Goal: Use online tool/utility: Utilize a website feature to perform a specific function

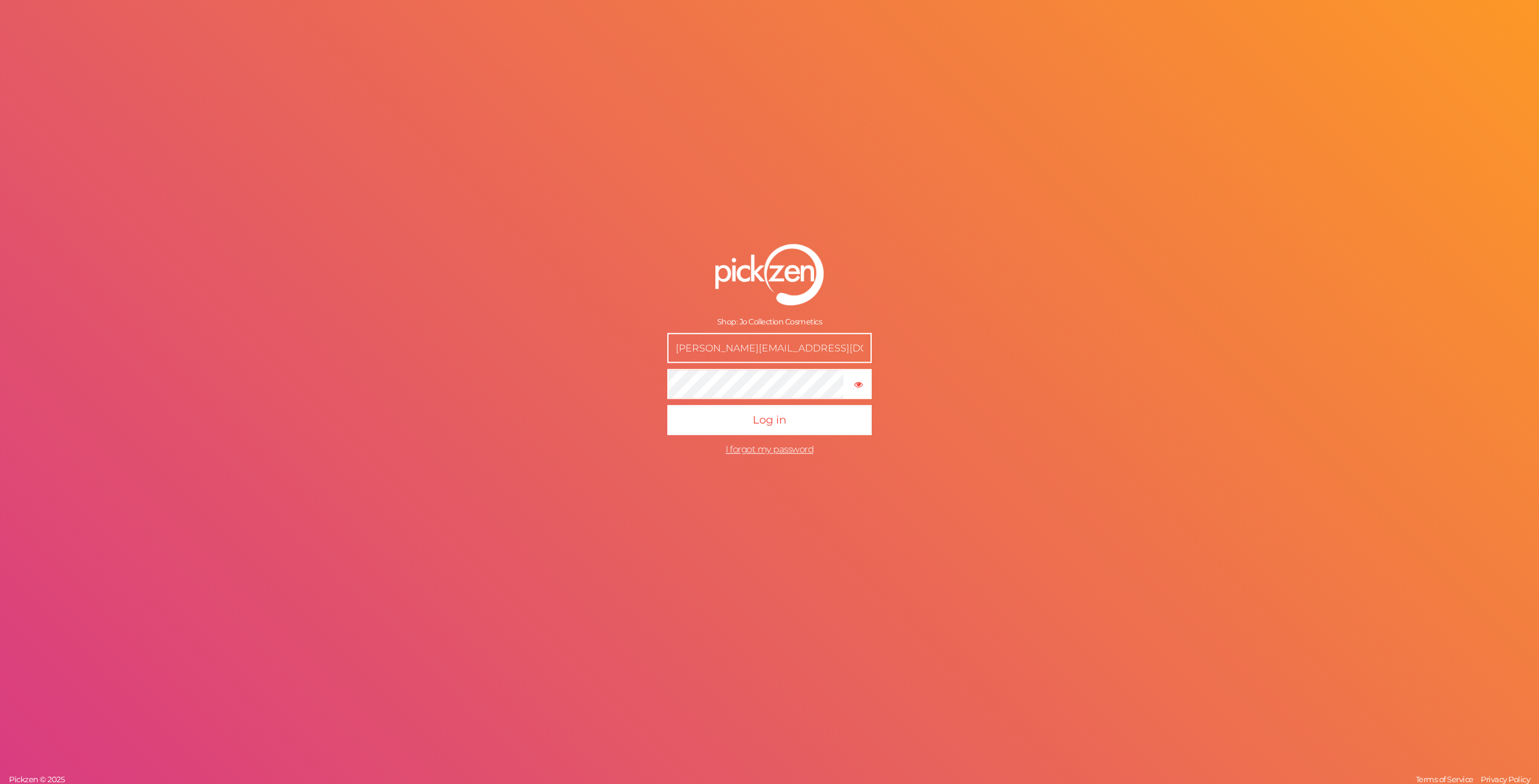
type input "[EMAIL_ADDRESS][DOMAIN_NAME]"
click at [773, 428] on button "Log in" at bounding box center [769, 420] width 204 height 30
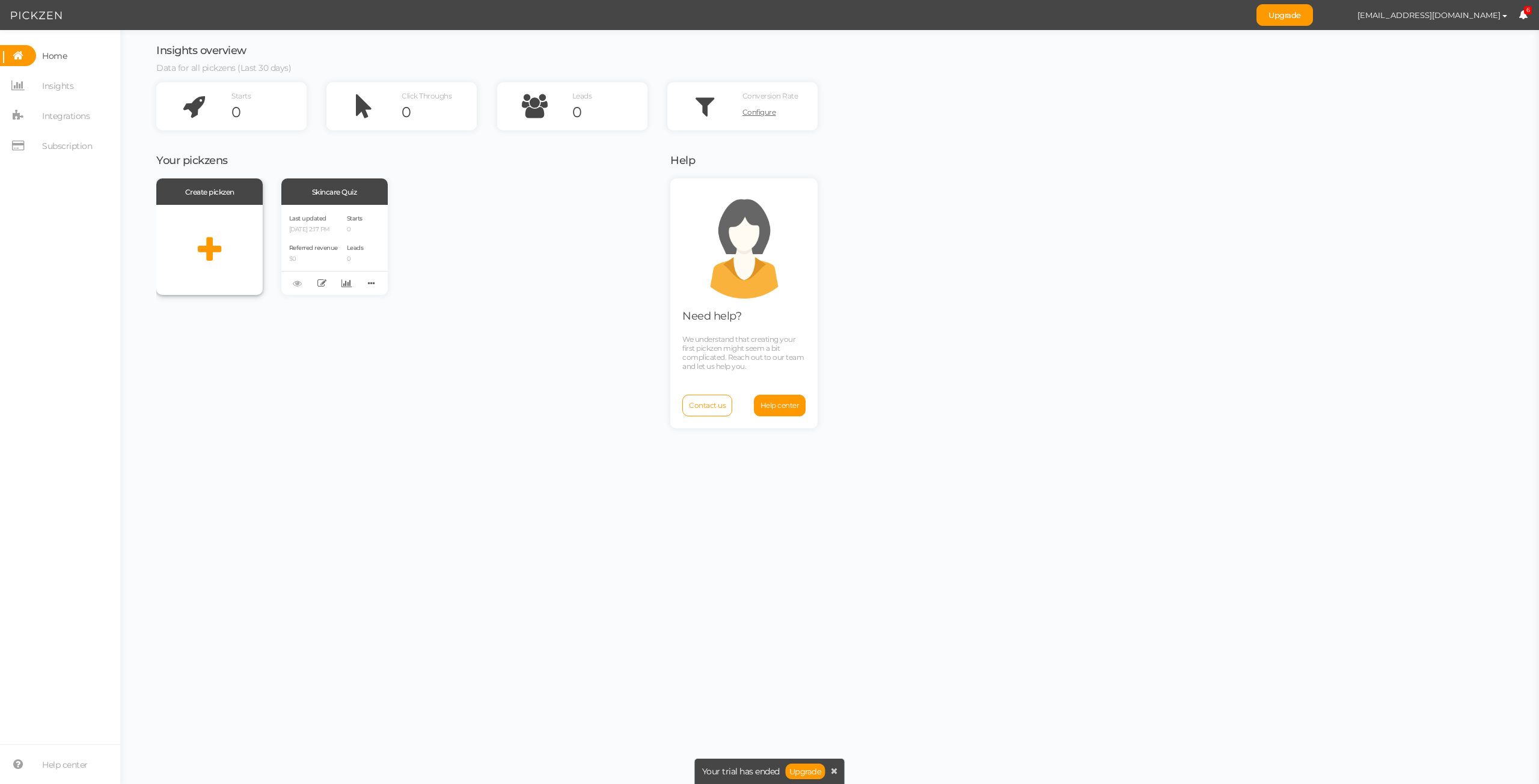
click at [211, 242] on icon at bounding box center [209, 250] width 23 height 30
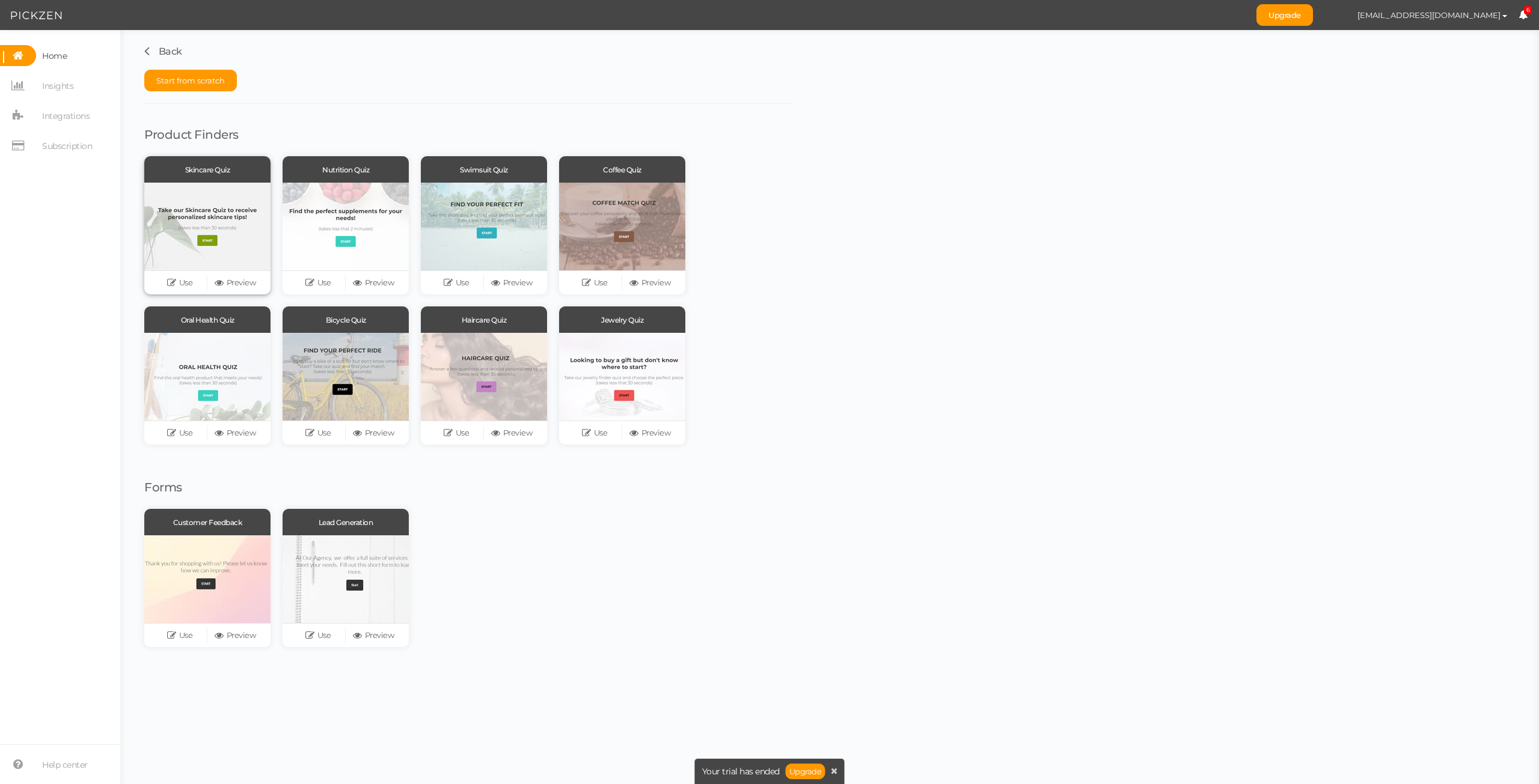
click at [213, 242] on div at bounding box center [208, 227] width 126 height 88
click at [180, 283] on link "Use" at bounding box center [180, 283] width 55 height 17
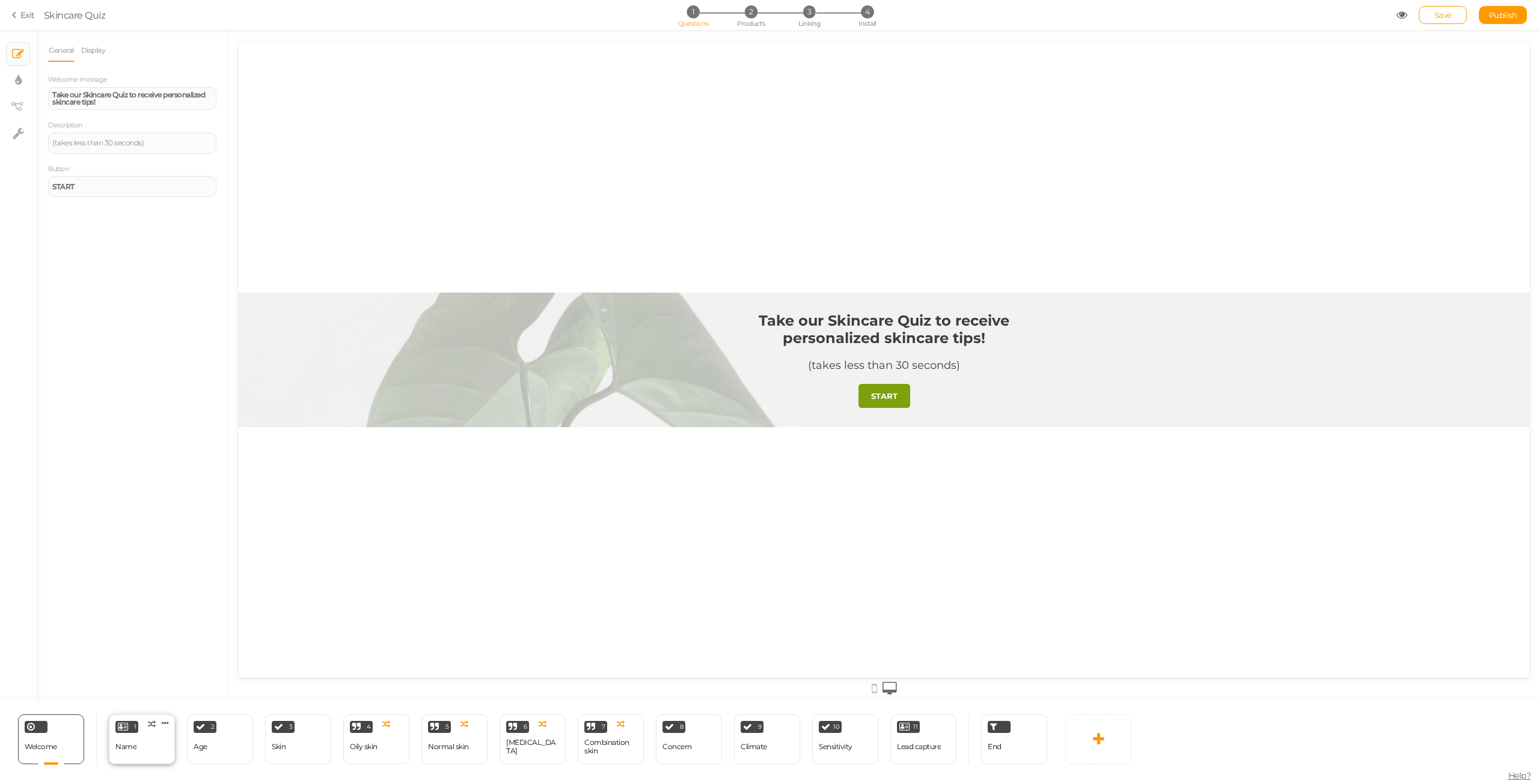
click at [147, 738] on div "1 Name × Define the conditions to show this slide. Clone Change type Delete" at bounding box center [142, 739] width 66 height 50
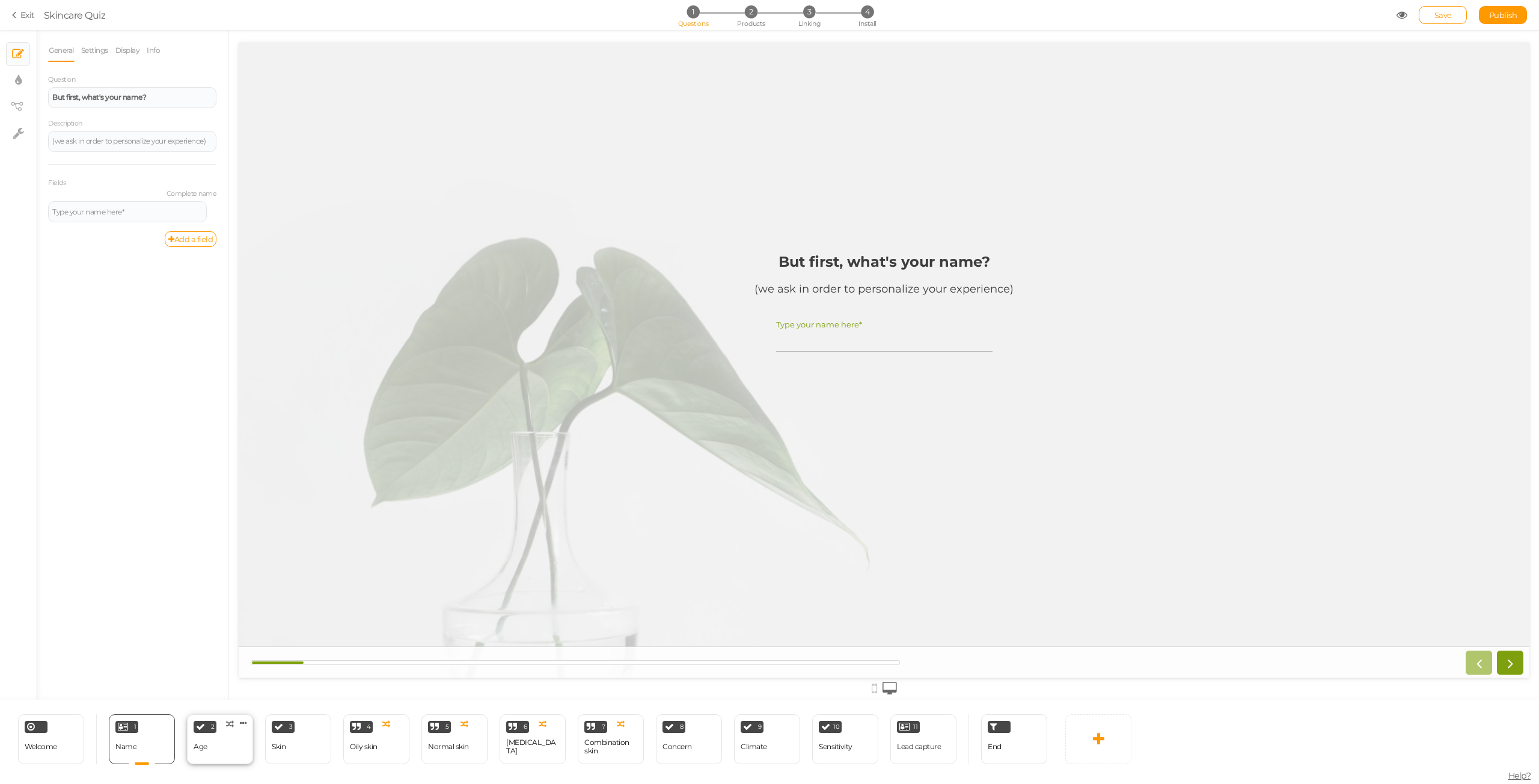
click at [246, 743] on div "2 Age × Define the conditions to show this slide. Clone Change type Delete" at bounding box center [220, 739] width 66 height 50
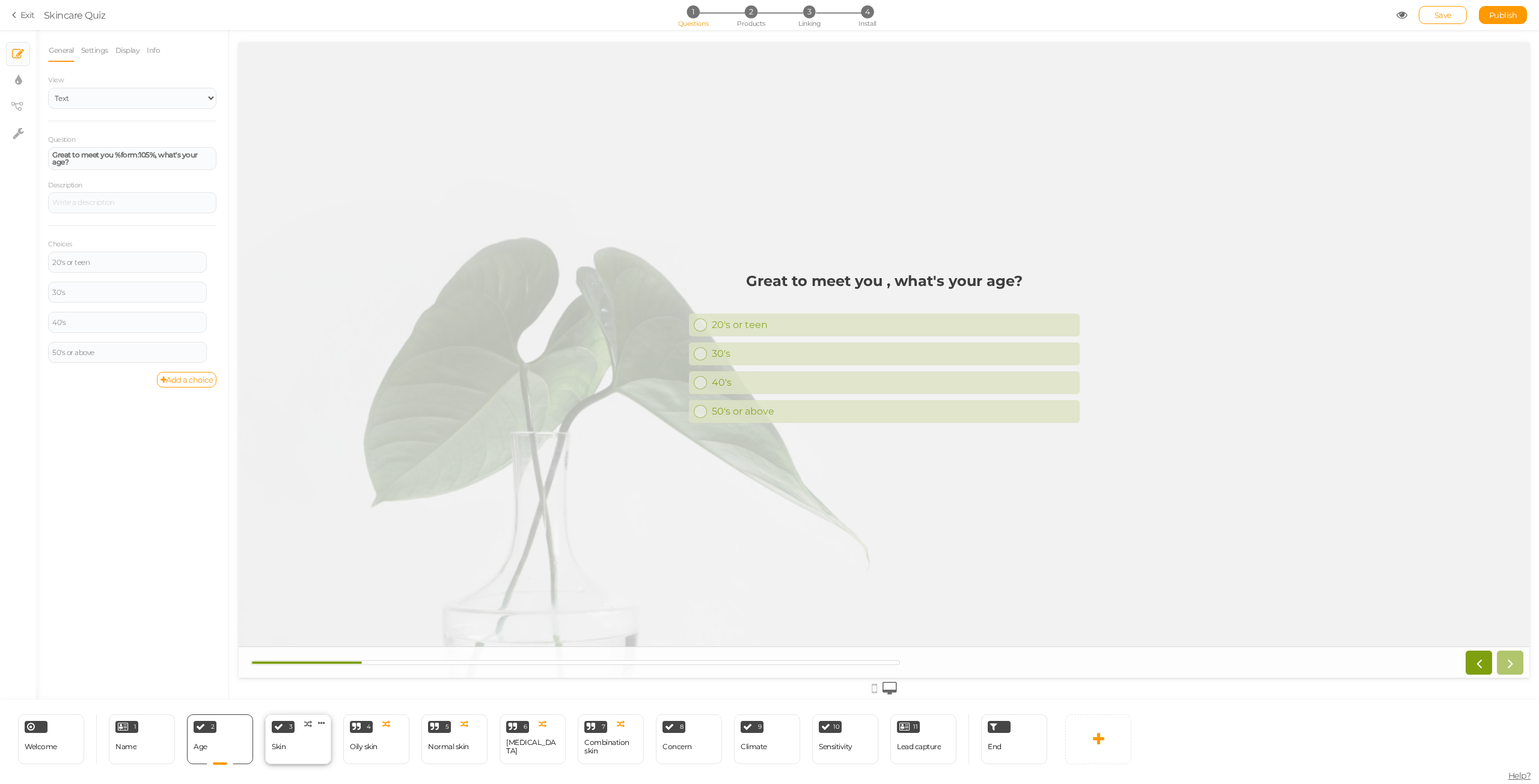
click at [274, 743] on div "Skin" at bounding box center [278, 747] width 14 height 8
select select "2"
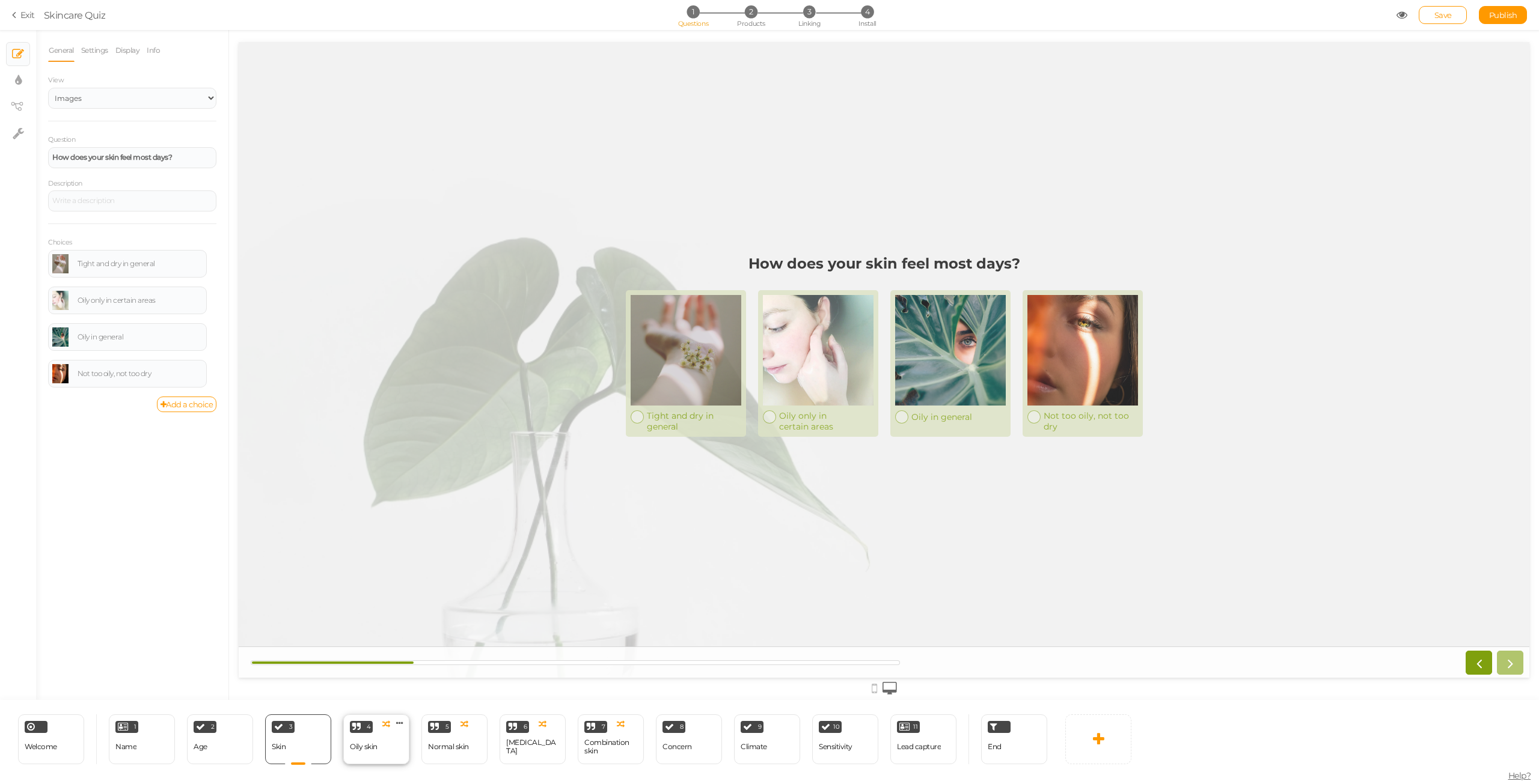
click at [350, 743] on div "Oily skin" at bounding box center [363, 747] width 28 height 8
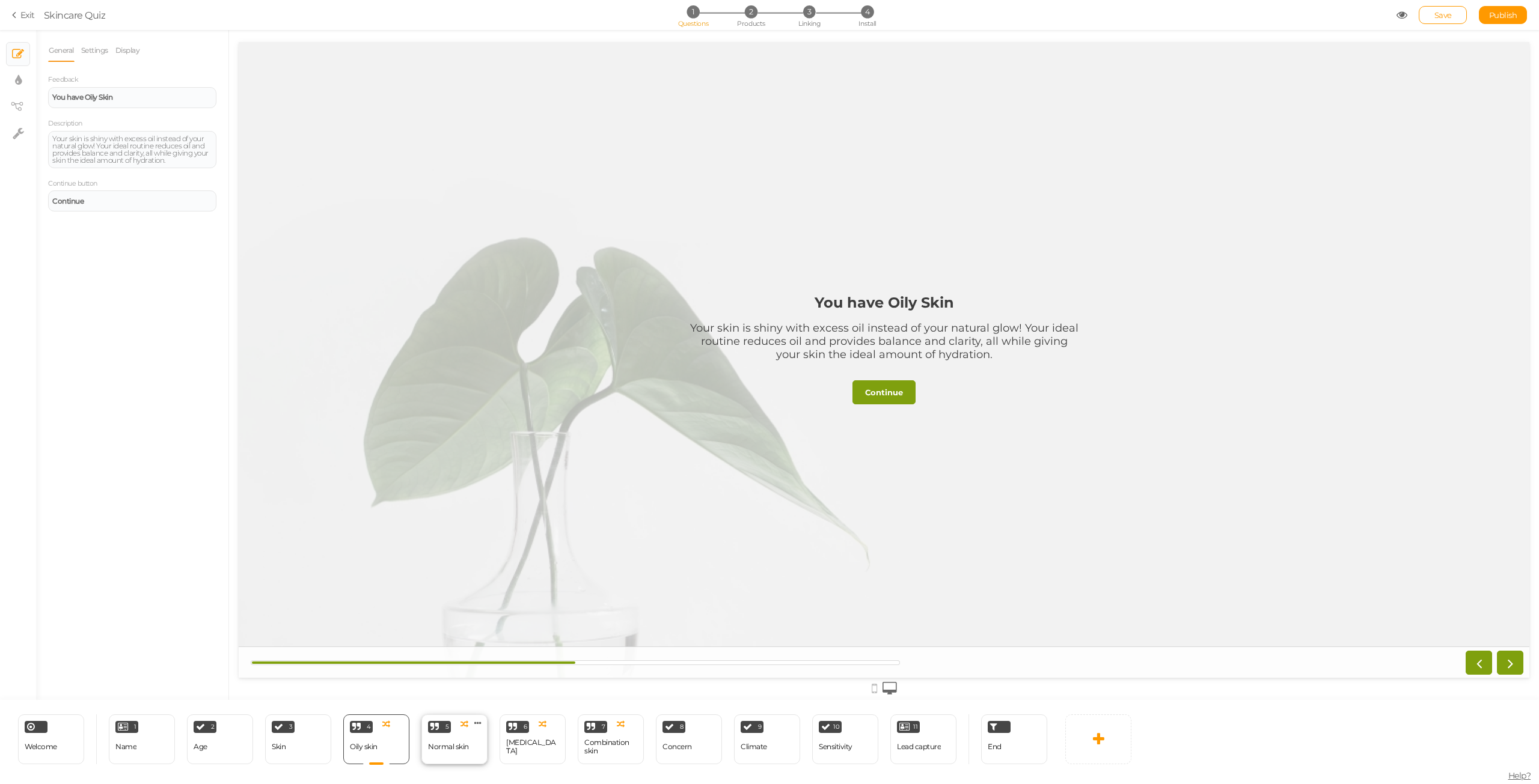
click at [459, 745] on div "Normal skin" at bounding box center [448, 747] width 41 height 8
click at [527, 745] on div "[MEDICAL_DATA]" at bounding box center [532, 747] width 53 height 17
click at [594, 747] on div "Combination skin" at bounding box center [611, 747] width 53 height 17
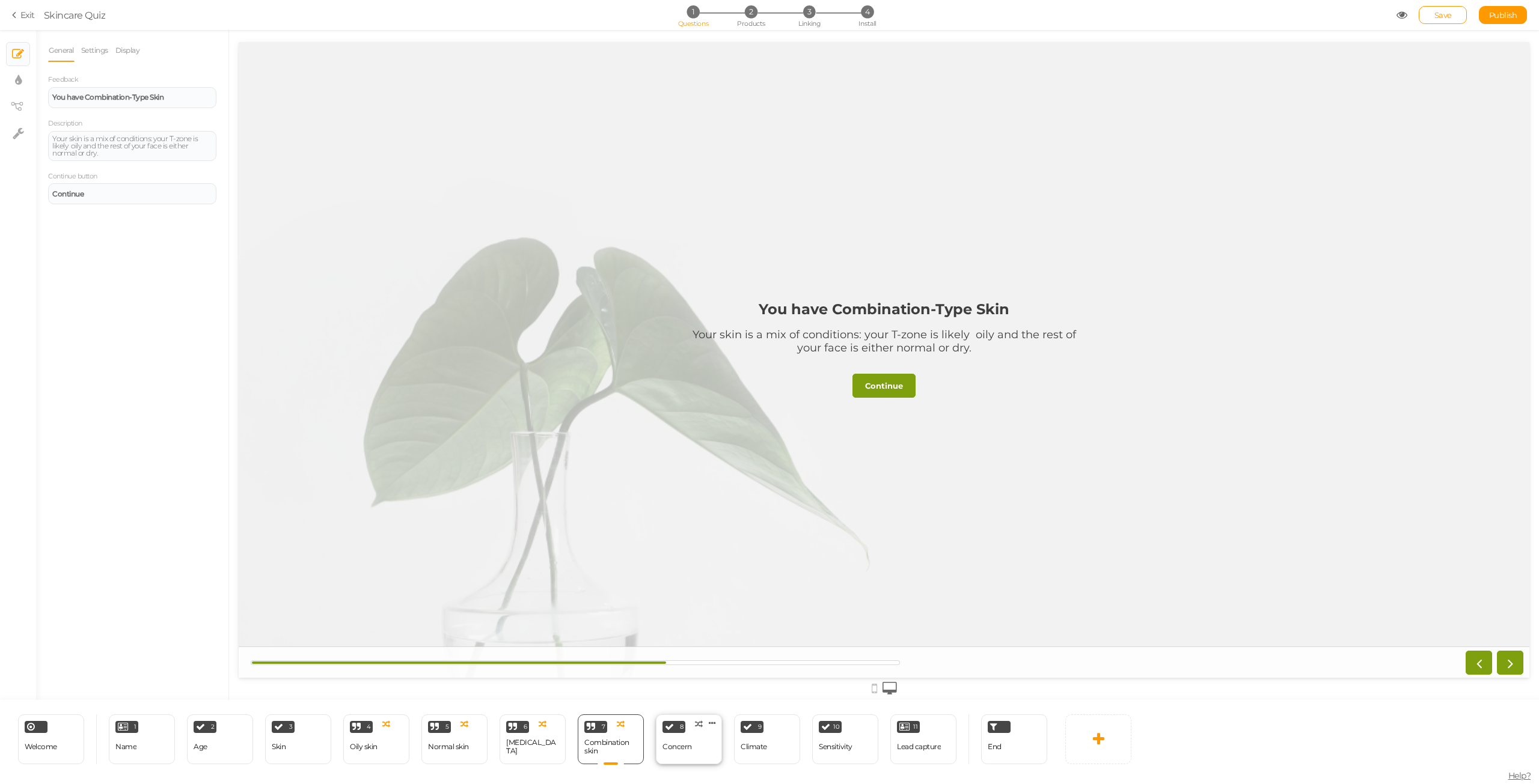
click at [672, 753] on div "Concern" at bounding box center [677, 747] width 30 height 21
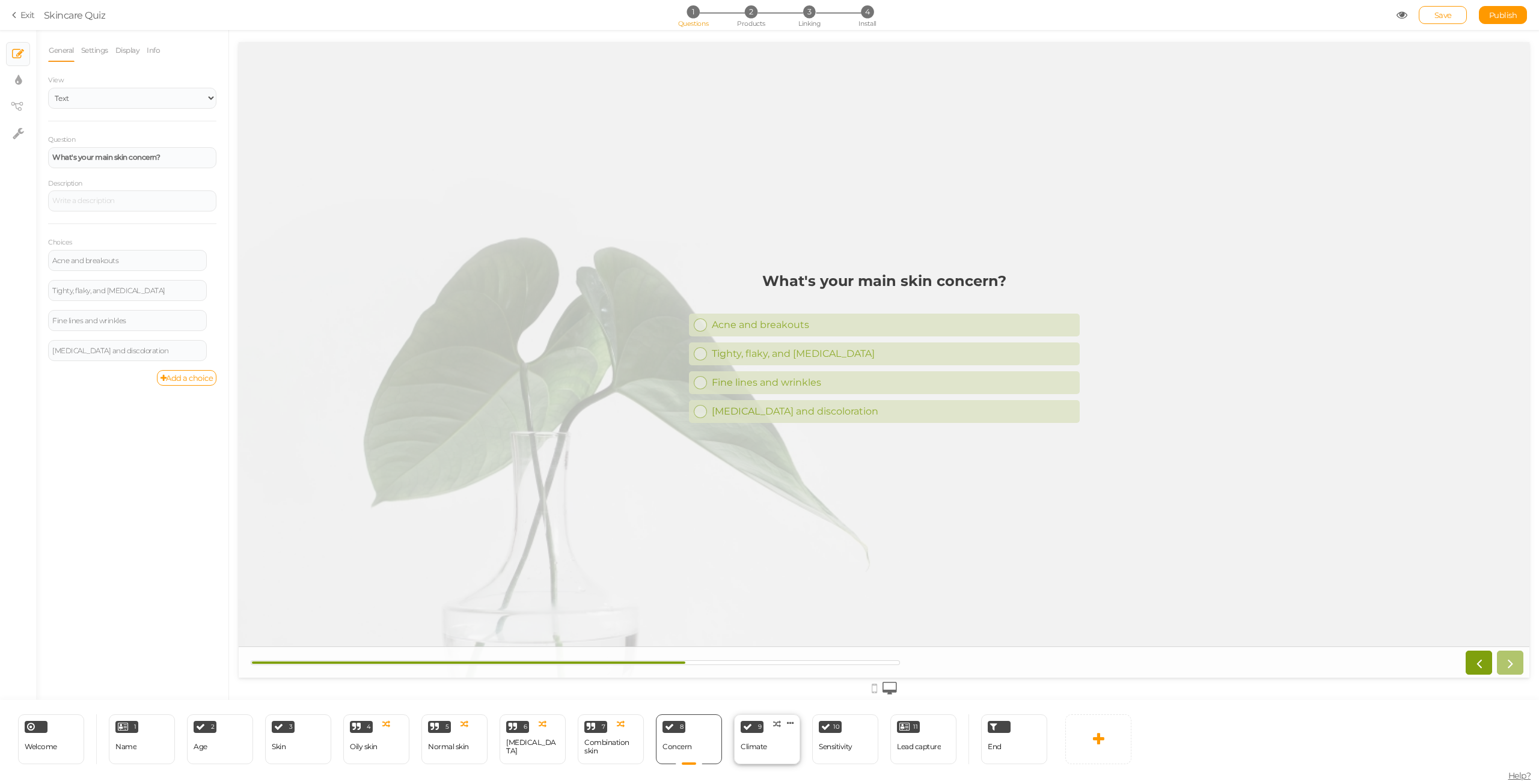
click at [768, 752] on div "9 Climate × Define the conditions to show this slide. Clone Change type Delete" at bounding box center [767, 739] width 66 height 50
select select "2"
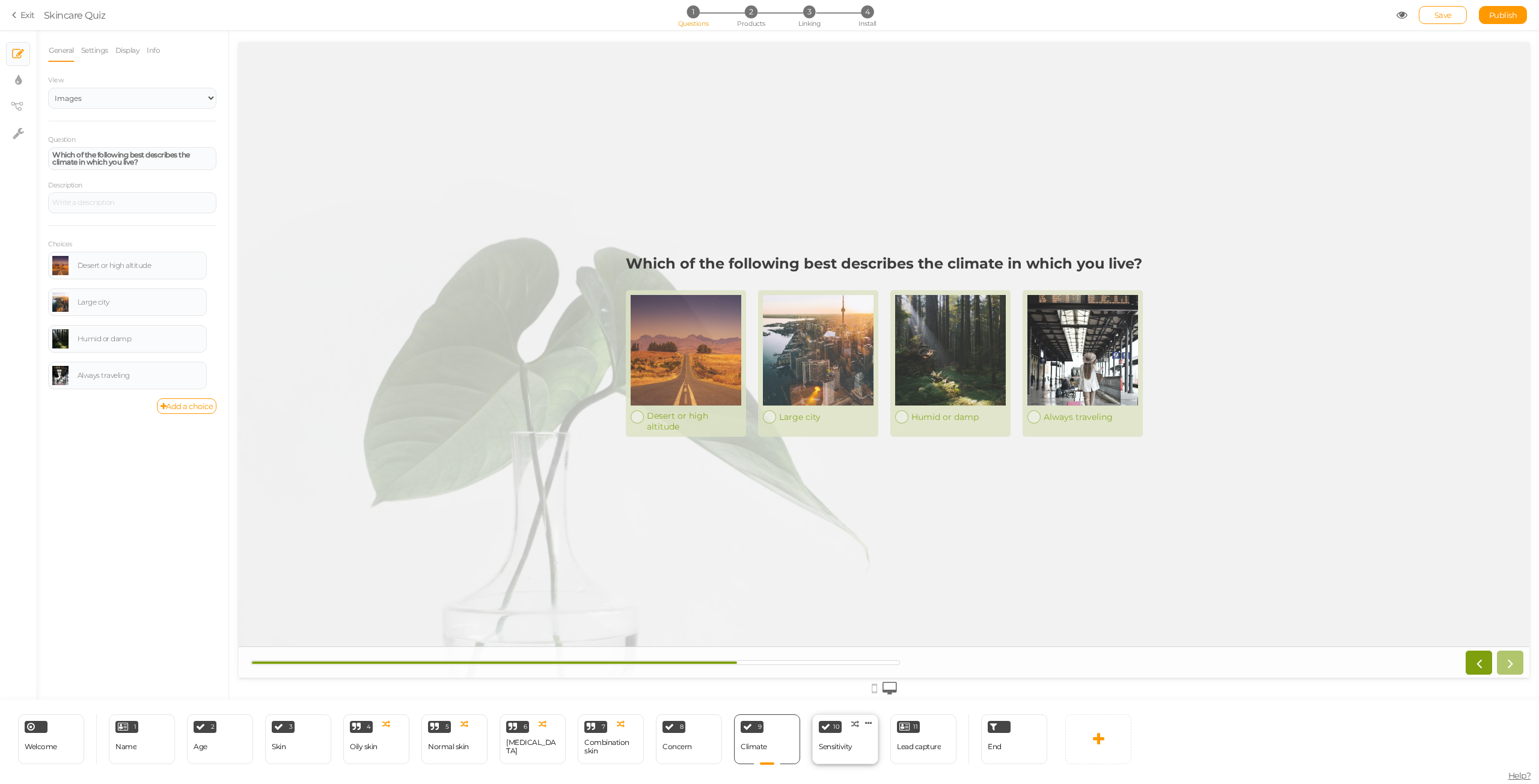
click at [829, 751] on div "Sensitivity" at bounding box center [836, 747] width 34 height 21
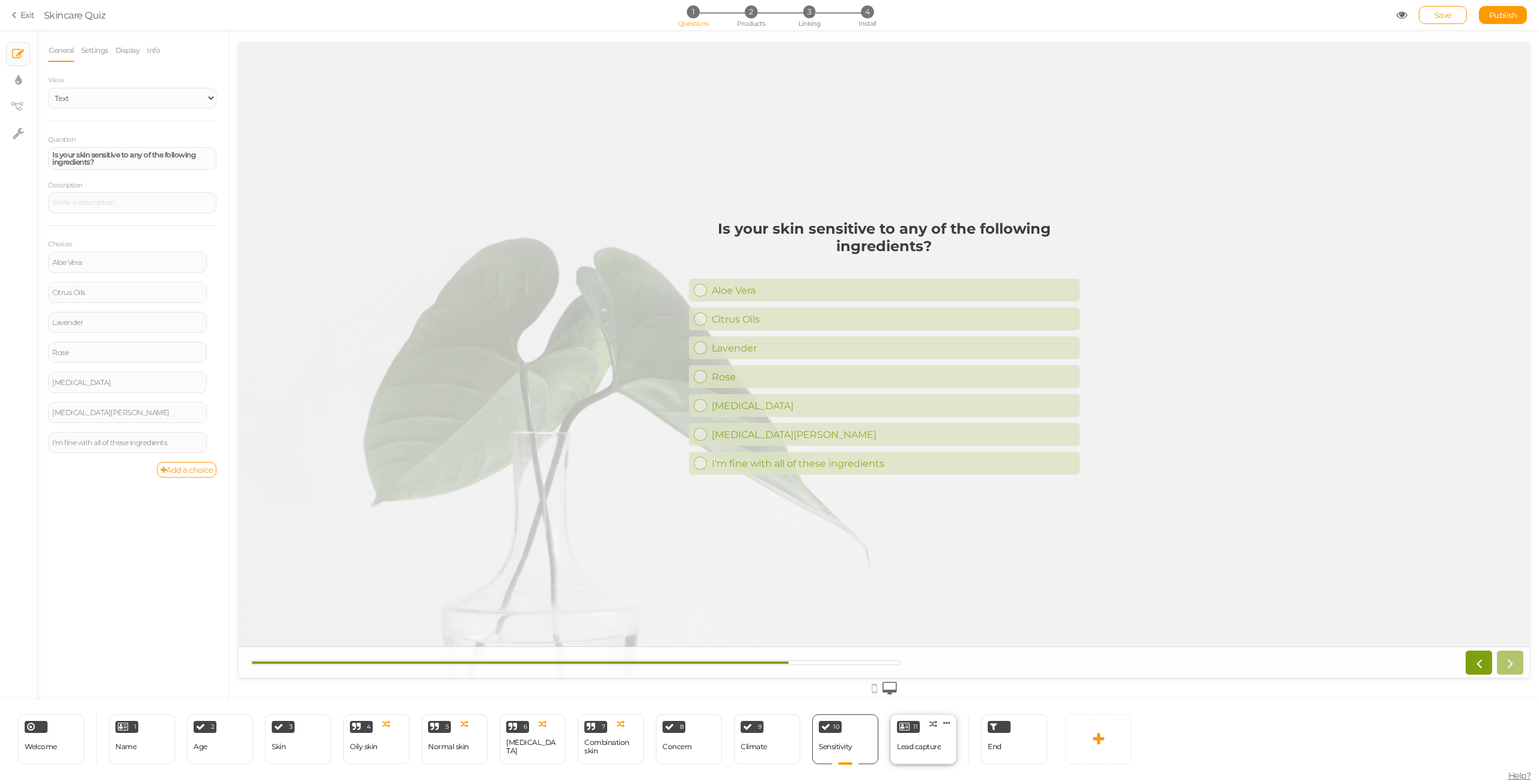
click at [903, 753] on div "Lead capture" at bounding box center [919, 747] width 44 height 21
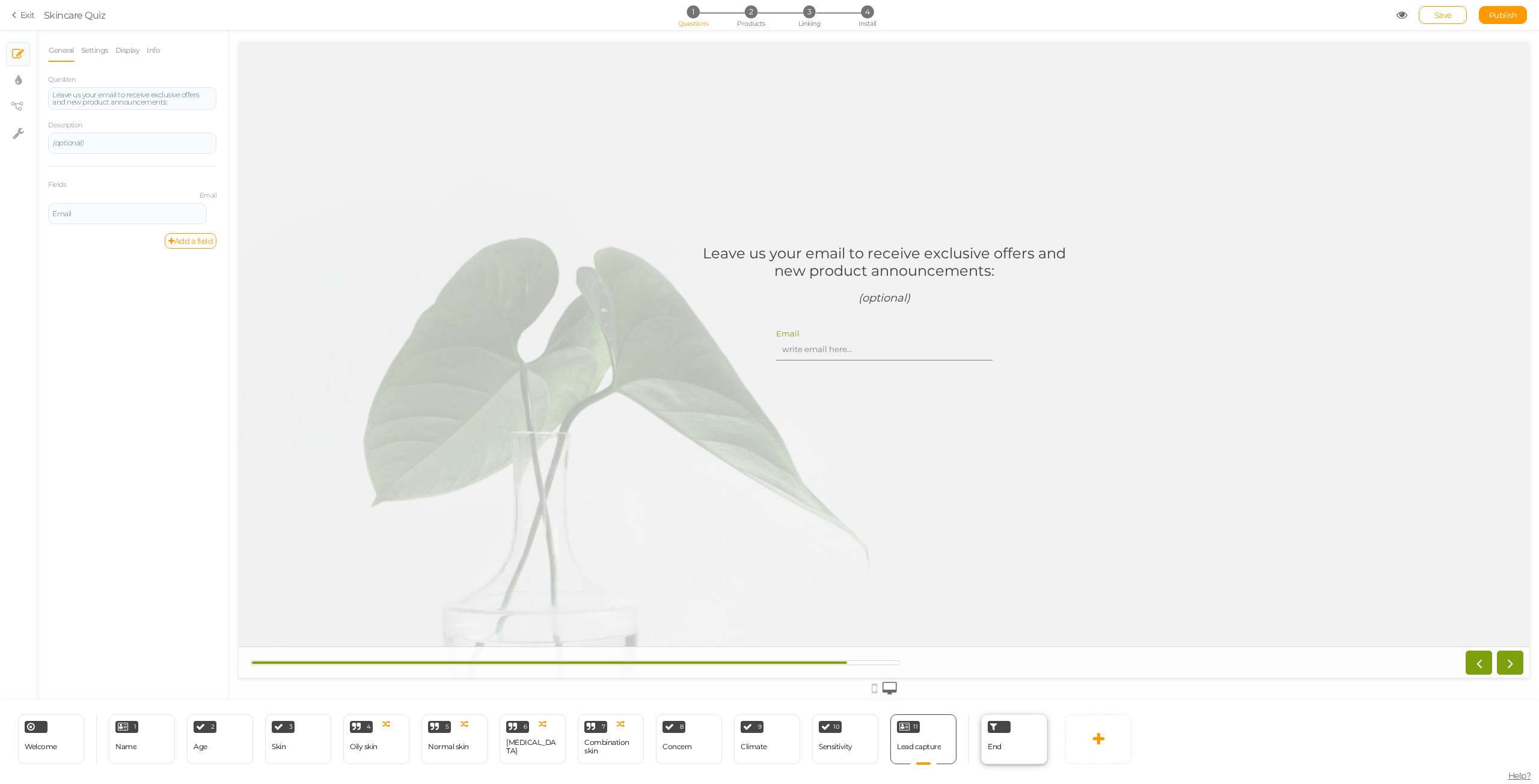
click at [1007, 751] on div "End" at bounding box center [1014, 739] width 66 height 50
